Goal: Task Accomplishment & Management: Manage account settings

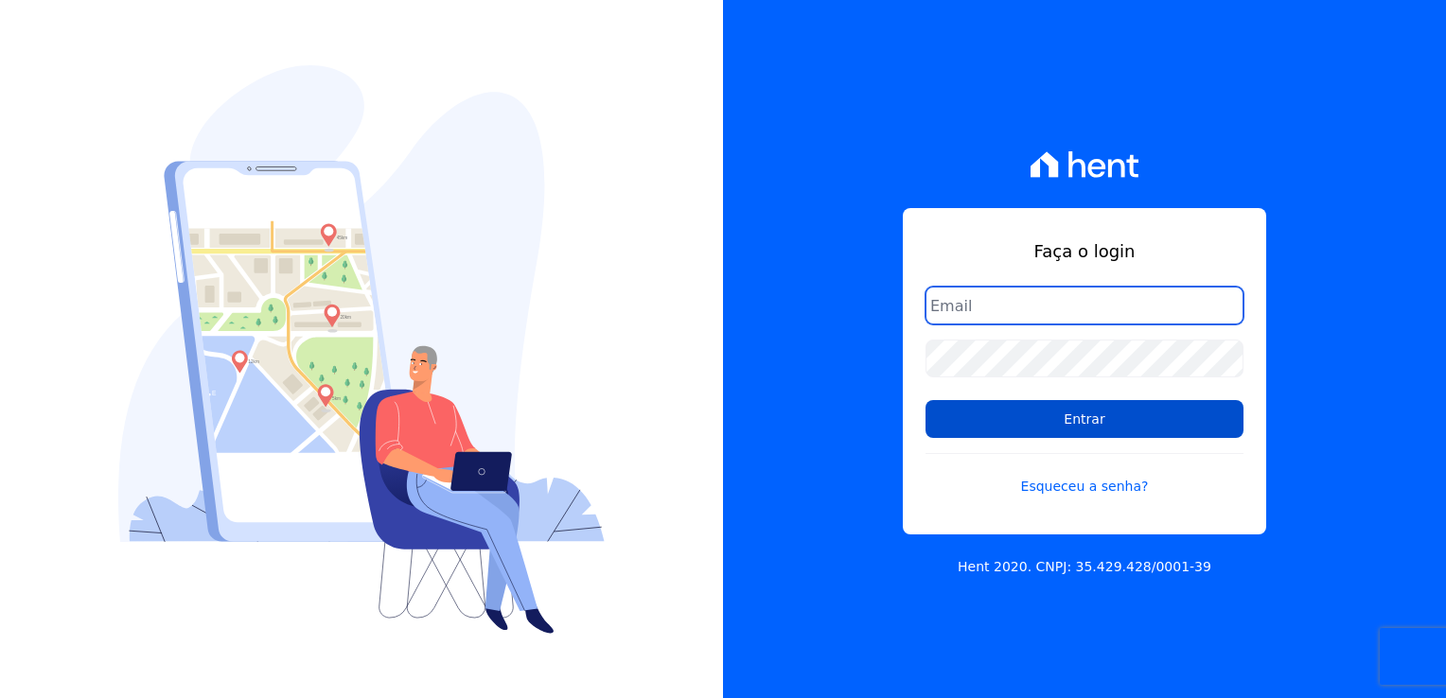
type input "[PERSON_NAME][EMAIL_ADDRESS][PERSON_NAME][DOMAIN_NAME]"
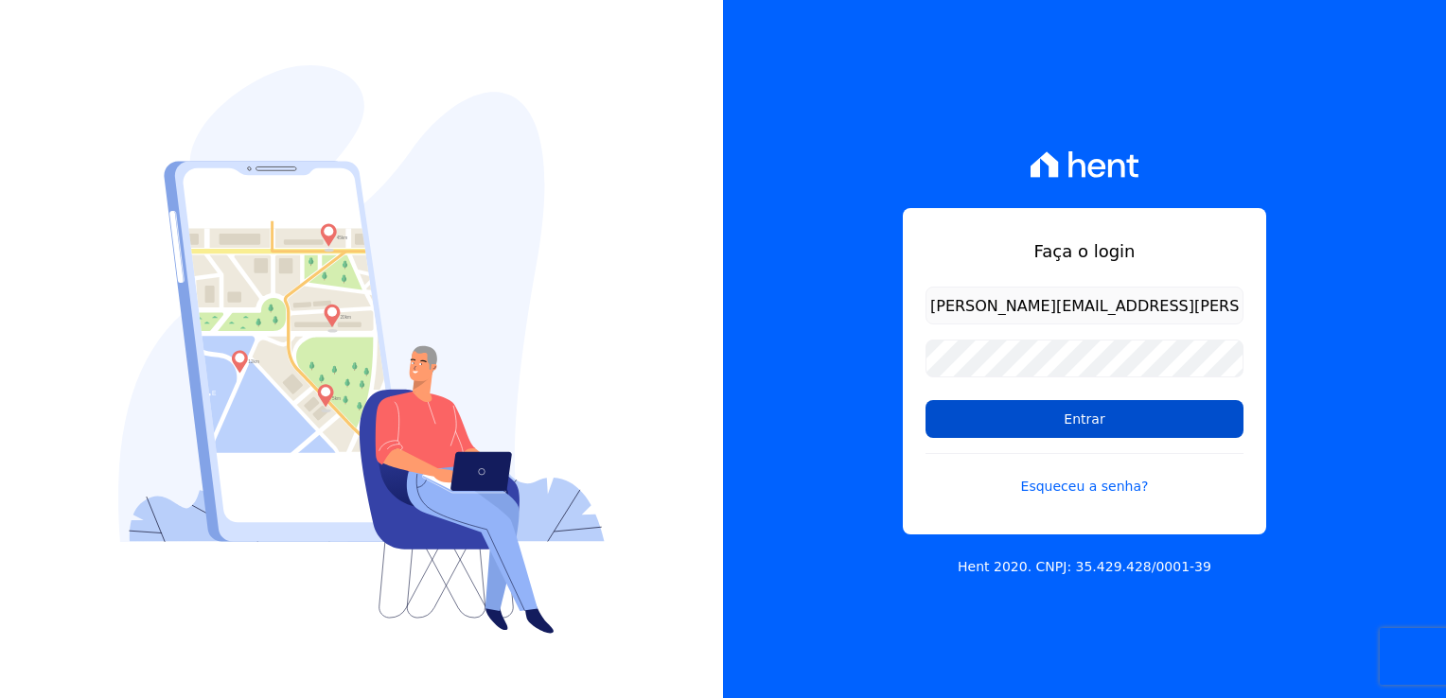
click at [988, 423] on input "Entrar" at bounding box center [1084, 419] width 318 height 38
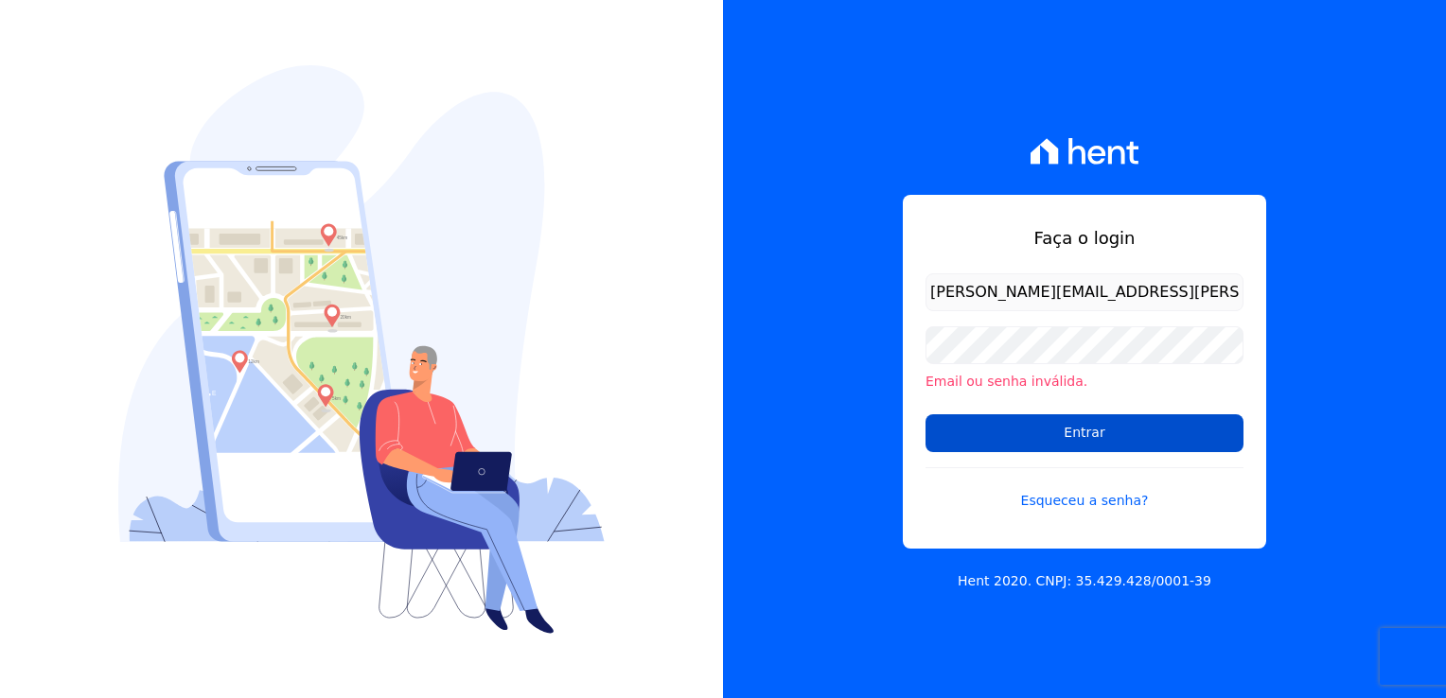
click at [1135, 433] on input "Entrar" at bounding box center [1084, 433] width 318 height 38
